Goal: Feedback & Contribution: Submit feedback/report problem

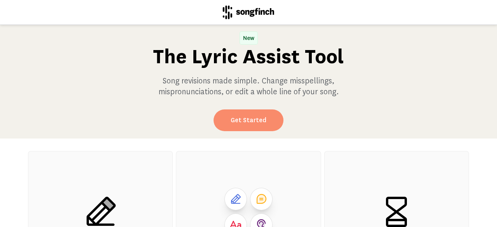
click at [262, 116] on link "Get Started" at bounding box center [248, 120] width 70 height 22
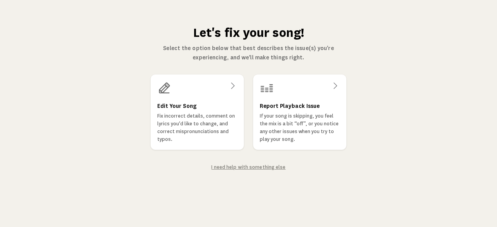
click at [334, 97] on div "Report Playback Issue If your song is skipping, you feel the mix is a bit “off”…" at bounding box center [299, 112] width 93 height 75
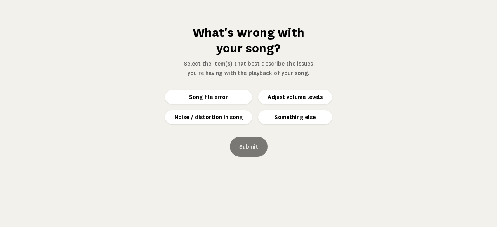
click at [304, 123] on button "Something else" at bounding box center [295, 117] width 74 height 14
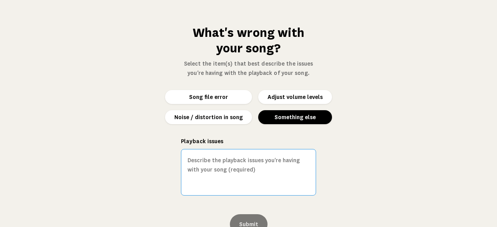
click at [262, 175] on textarea "Playback issues" at bounding box center [248, 172] width 135 height 47
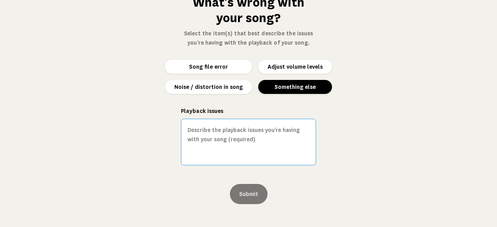
scroll to position [32, 0]
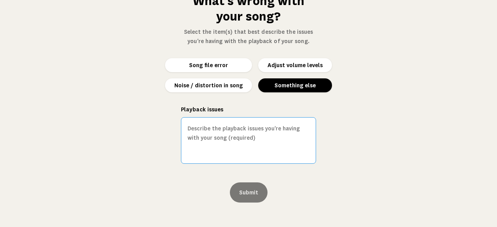
click at [217, 130] on textarea "Playback issues" at bounding box center [248, 140] width 135 height 47
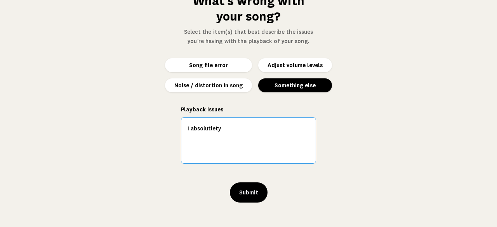
click at [203, 128] on textarea "I absolutlety" at bounding box center [248, 140] width 135 height 47
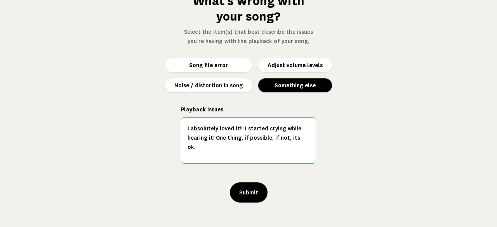
click at [298, 140] on textarea "I absolutely loved it!!! I started crying while hearing it! One thing, if possi…" at bounding box center [248, 140] width 135 height 47
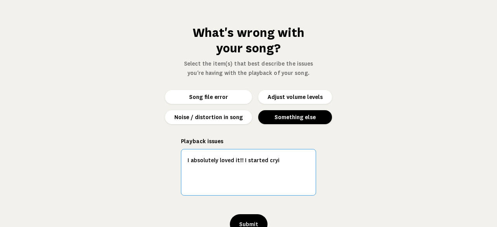
click at [231, 160] on textarea "I absolutely loved it!!! I started cryi" at bounding box center [248, 172] width 135 height 47
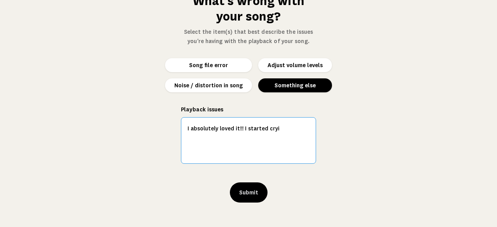
scroll to position [32, 0]
click at [279, 131] on textarea "I absolutely loved it!!! I started cryi" at bounding box center [248, 140] width 135 height 47
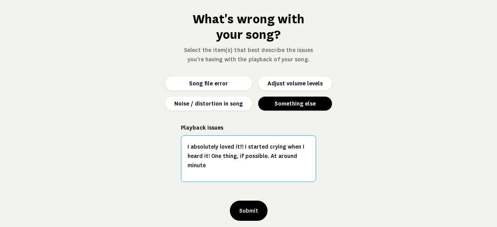
scroll to position [13, 0]
drag, startPoint x: 225, startPoint y: 160, endPoint x: 175, endPoint y: 145, distance: 52.1
click at [175, 145] on div "What's wrong with your song? Select the item(s) that best describe the issues y…" at bounding box center [249, 117] width 148 height 210
click at [207, 169] on textarea "I absolutely loved it!!! I started crying when I heard it! One thing, if possib…" at bounding box center [248, 159] width 135 height 47
drag, startPoint x: 262, startPoint y: 162, endPoint x: 266, endPoint y: 158, distance: 4.9
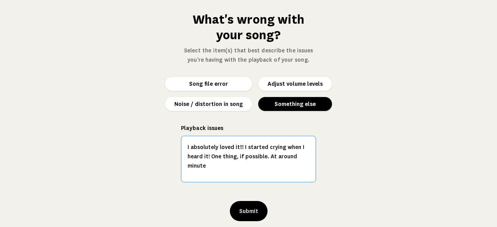
click at [266, 158] on textarea "I absolutely loved it!!! I started crying when I heard it! One thing, if possib…" at bounding box center [248, 159] width 135 height 47
click at [297, 160] on textarea "I absolutely loved it!!! I started crying when I heard it! One thing, if possib…" at bounding box center [248, 159] width 135 height 47
click at [238, 148] on textarea "I absolutely loved it!!! I started crying when I heard it! One thing, if possib…" at bounding box center [248, 159] width 135 height 47
click at [238, 147] on textarea "I absolutely loved it!! I started crying when I heard it! One thing, if possibl…" at bounding box center [248, 159] width 135 height 47
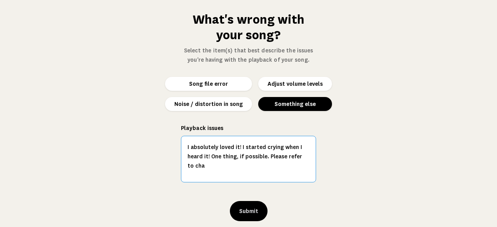
click at [234, 155] on textarea "I absolutely loved it! I started crying when I heard it! One thing, if possible…" at bounding box center [248, 159] width 135 height 47
type textarea "I absolutely loved it! I started crying when I heard it! One thing,if possible.…"
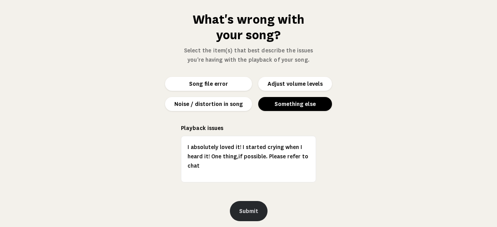
click at [242, 211] on button "Submit" at bounding box center [249, 211] width 38 height 20
